Goal: Communication & Community: Connect with others

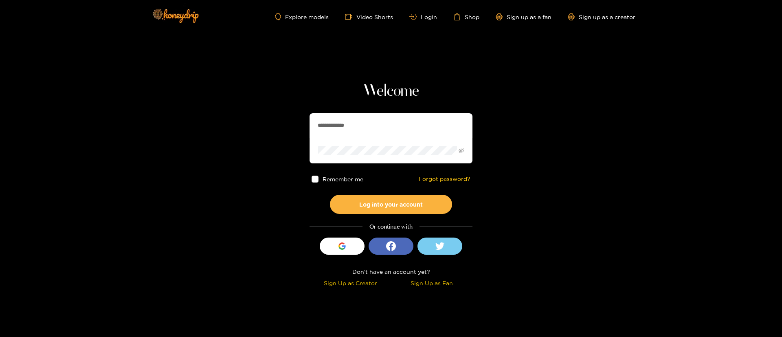
click at [366, 125] on input "**********" at bounding box center [391, 125] width 163 height 24
type input "*********"
click at [411, 201] on button "Log into your account" at bounding box center [391, 204] width 122 height 19
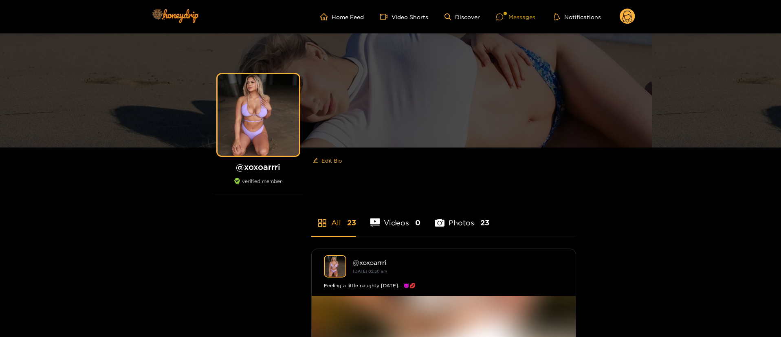
click at [522, 21] on div "Messages" at bounding box center [515, 16] width 39 height 9
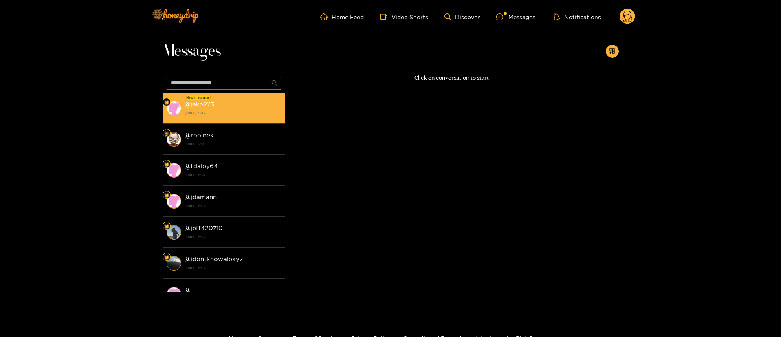
click at [237, 111] on strong "[DATE] 21:42" at bounding box center [233, 112] width 96 height 7
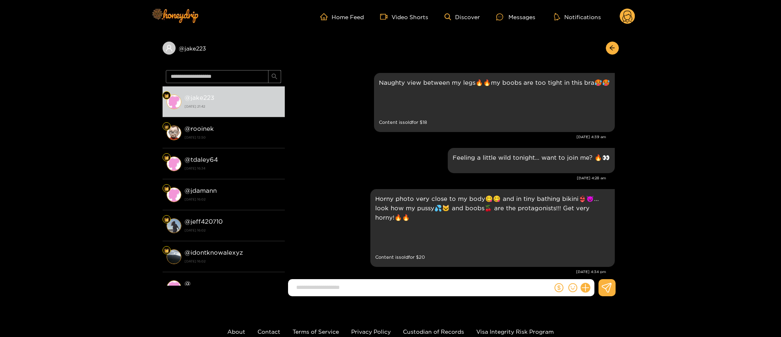
scroll to position [1065, 0]
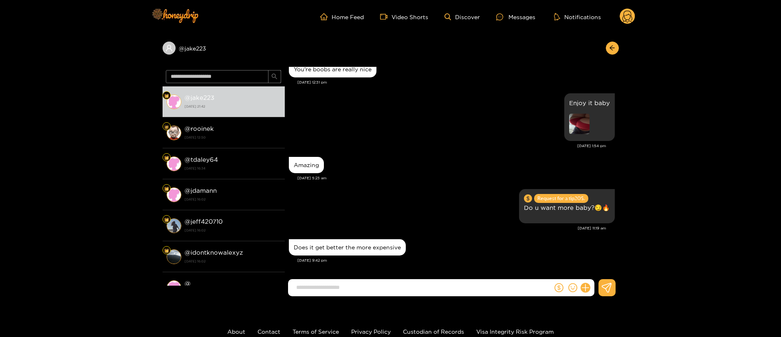
click at [347, 161] on div "Amazing" at bounding box center [452, 165] width 326 height 20
click at [425, 162] on div "Amazing" at bounding box center [452, 165] width 326 height 20
click at [425, 168] on div "Amazing" at bounding box center [452, 165] width 326 height 20
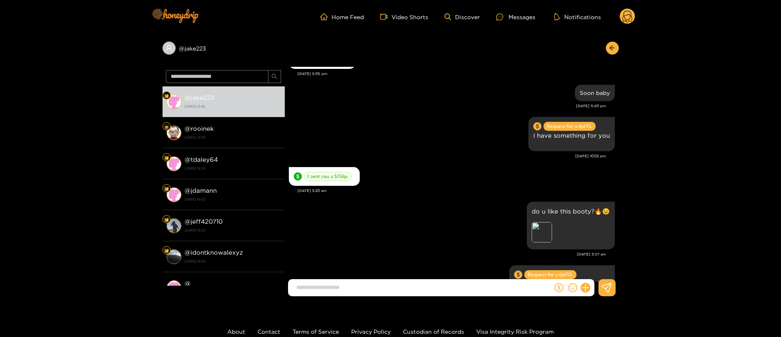
scroll to position [796, 0]
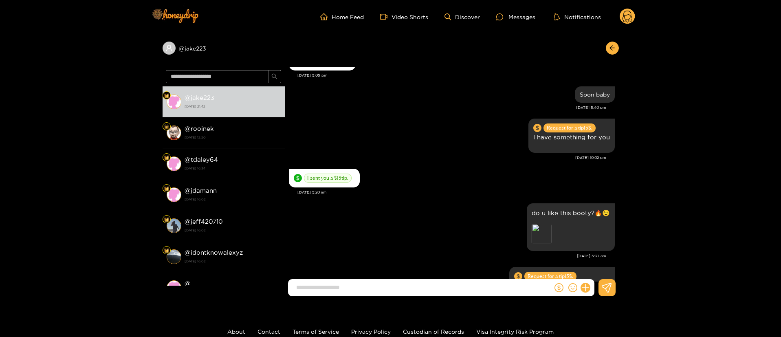
click at [458, 167] on div "I sent you a $ 15 tip." at bounding box center [452, 178] width 326 height 23
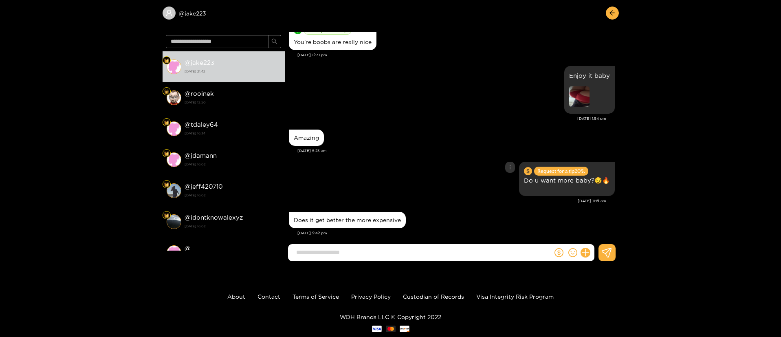
scroll to position [1065, 0]
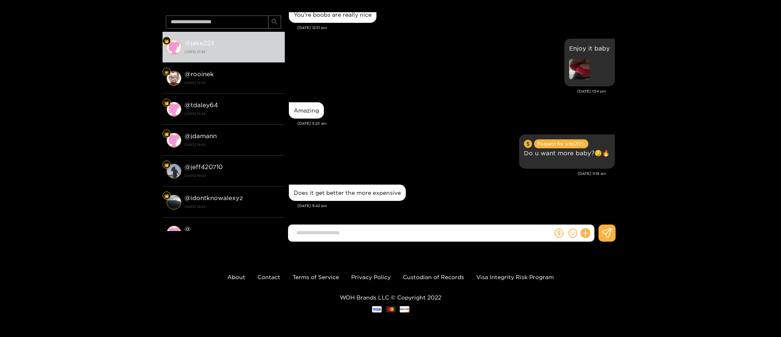
click at [443, 229] on input at bounding box center [422, 232] width 260 height 13
type input "**********"
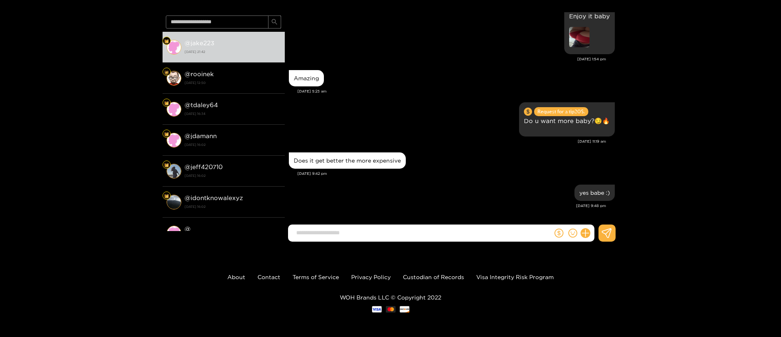
scroll to position [0, 0]
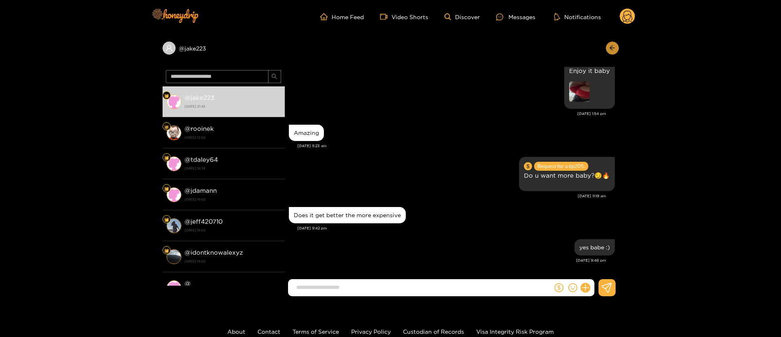
click at [612, 48] on icon "arrow-left" at bounding box center [612, 48] width 6 height 6
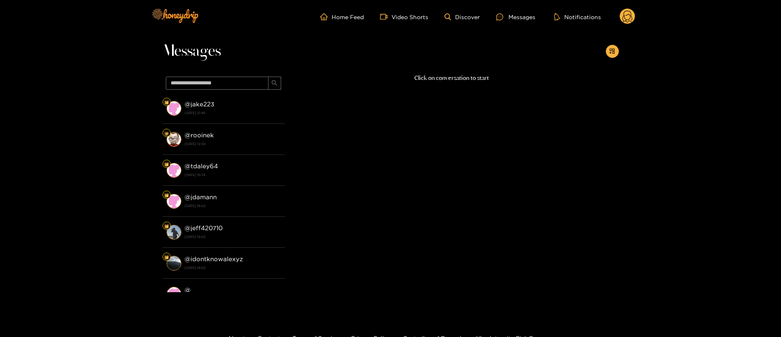
click at [625, 21] on icon at bounding box center [628, 18] width 10 height 14
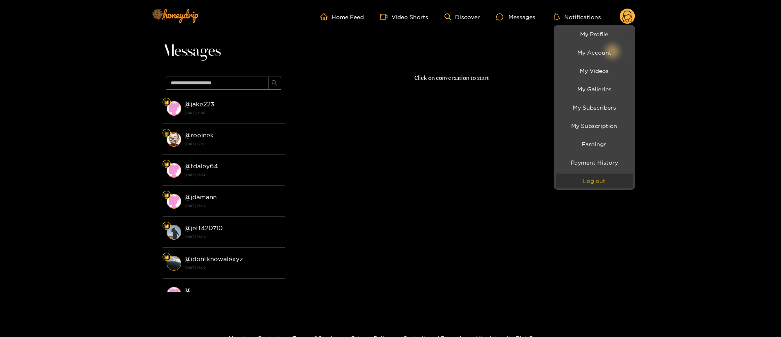
click at [584, 178] on button "Log out" at bounding box center [594, 181] width 77 height 14
